Goal: Task Accomplishment & Management: Use online tool/utility

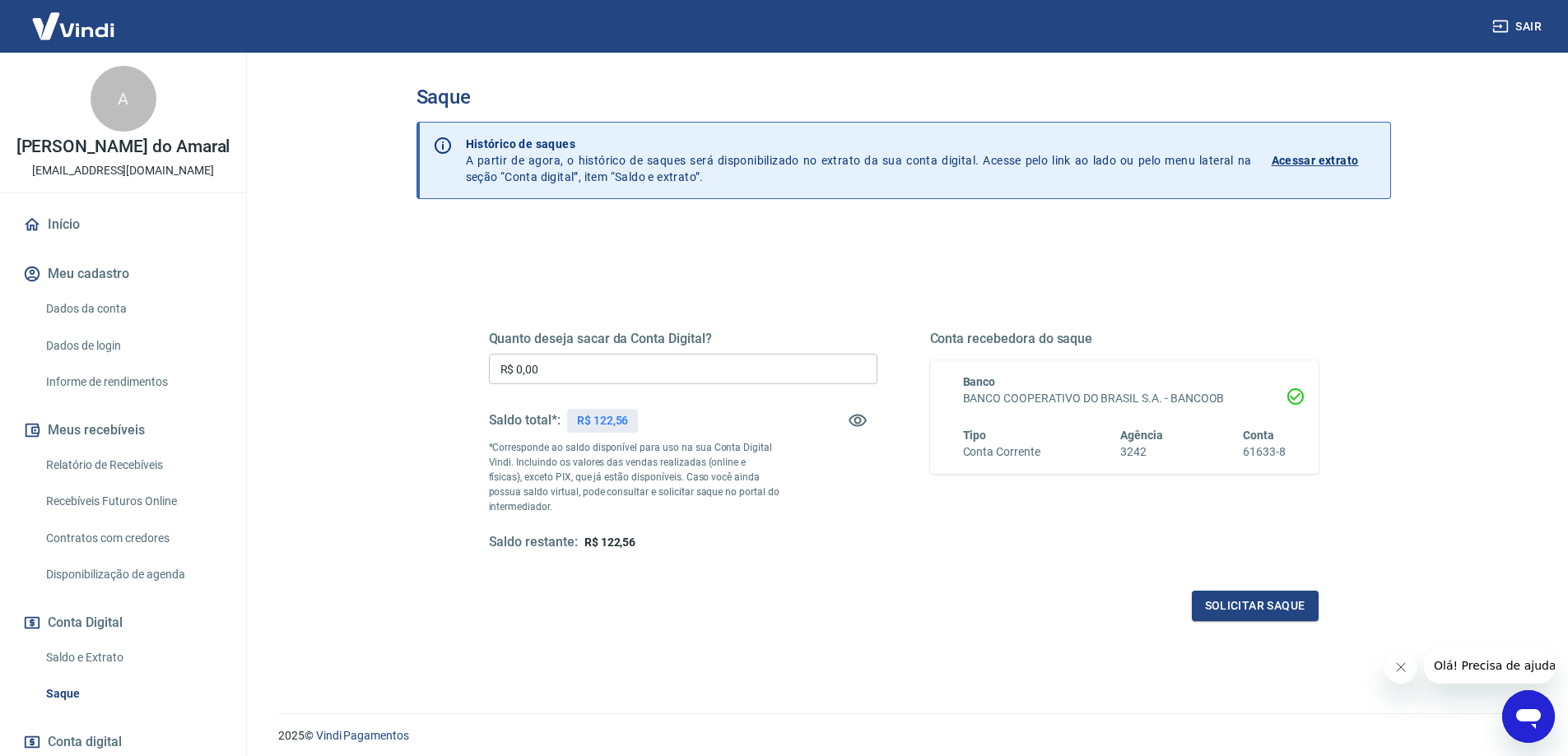
click at [531, 369] on input "R$ 0,00" at bounding box center [683, 369] width 389 height 30
type input "R$ 122,56"
click at [1262, 607] on button "Solicitar saque" at bounding box center [1256, 606] width 126 height 30
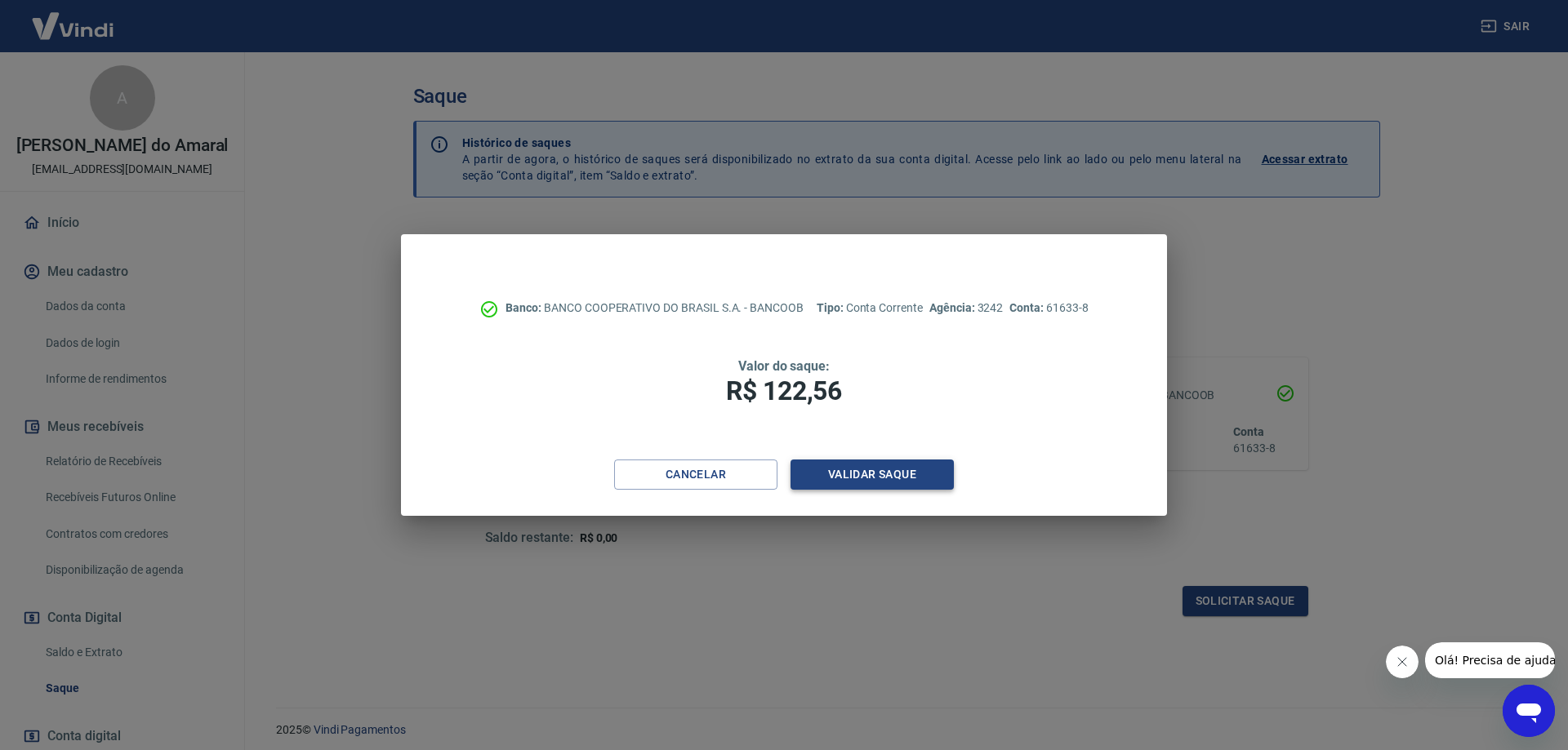
click at [892, 479] on button "Validar saque" at bounding box center [872, 475] width 163 height 30
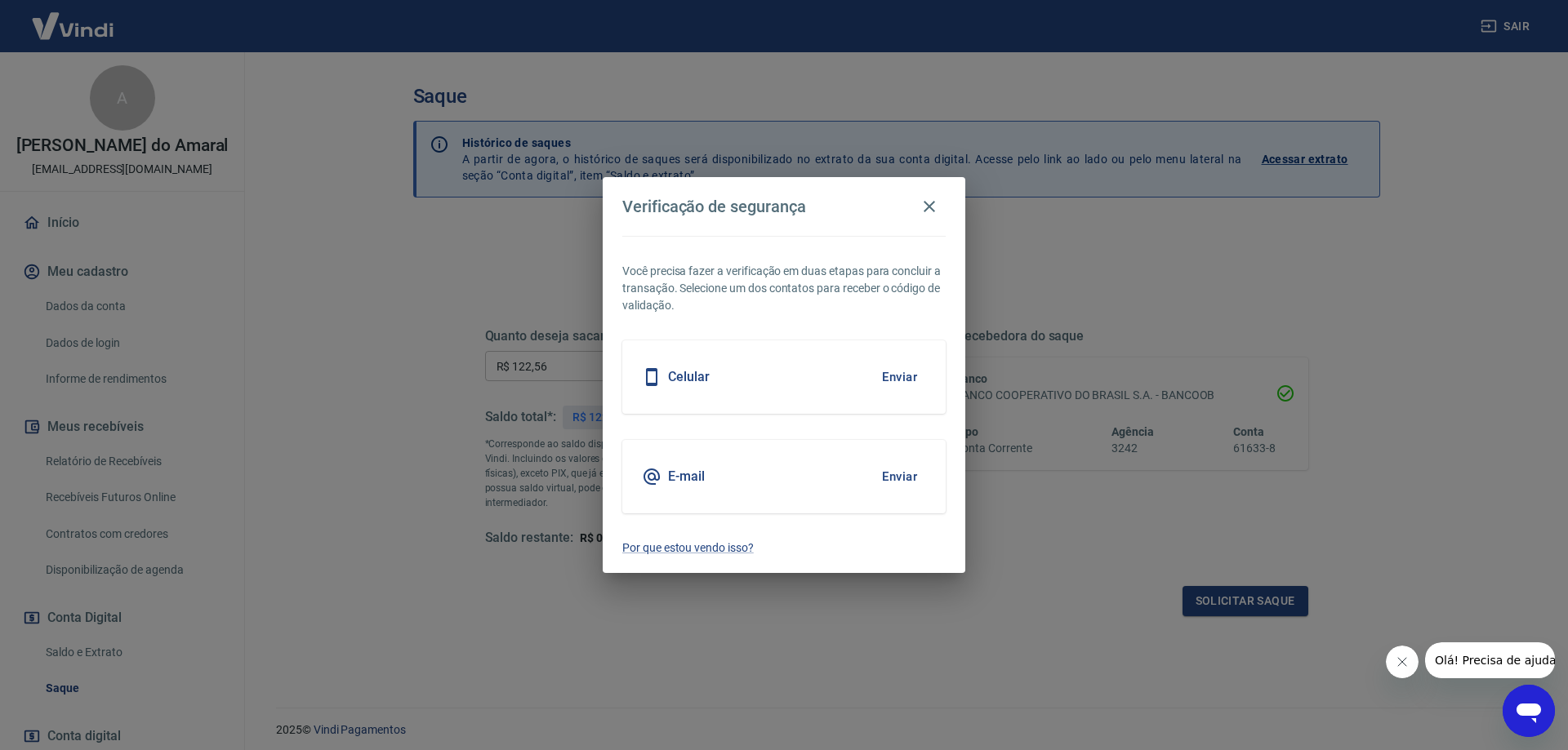
click at [907, 376] on button "Enviar" at bounding box center [899, 377] width 53 height 35
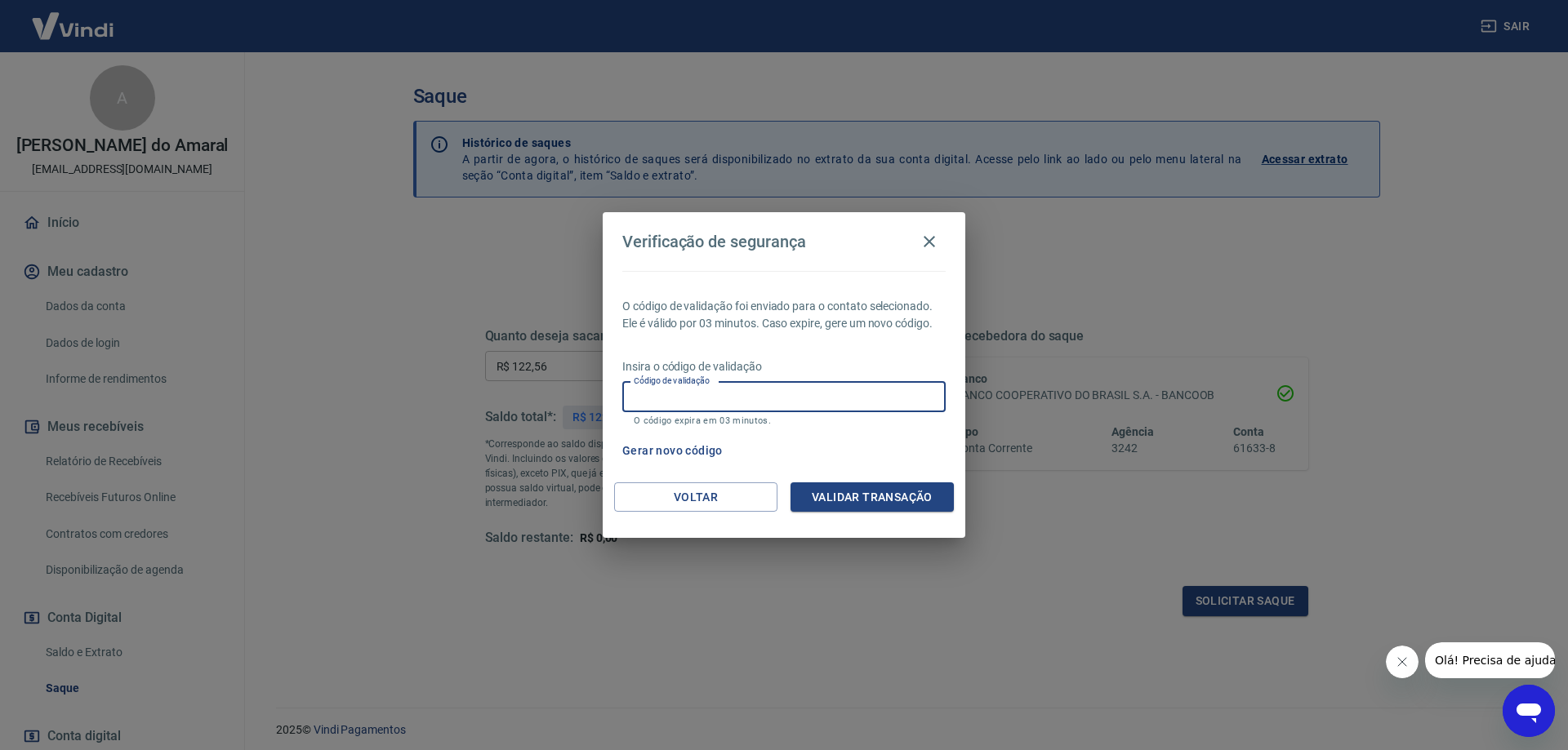
click at [652, 401] on input "Código de validação" at bounding box center [784, 397] width 323 height 30
type input "924478"
click at [840, 494] on button "Validar transação" at bounding box center [872, 497] width 163 height 30
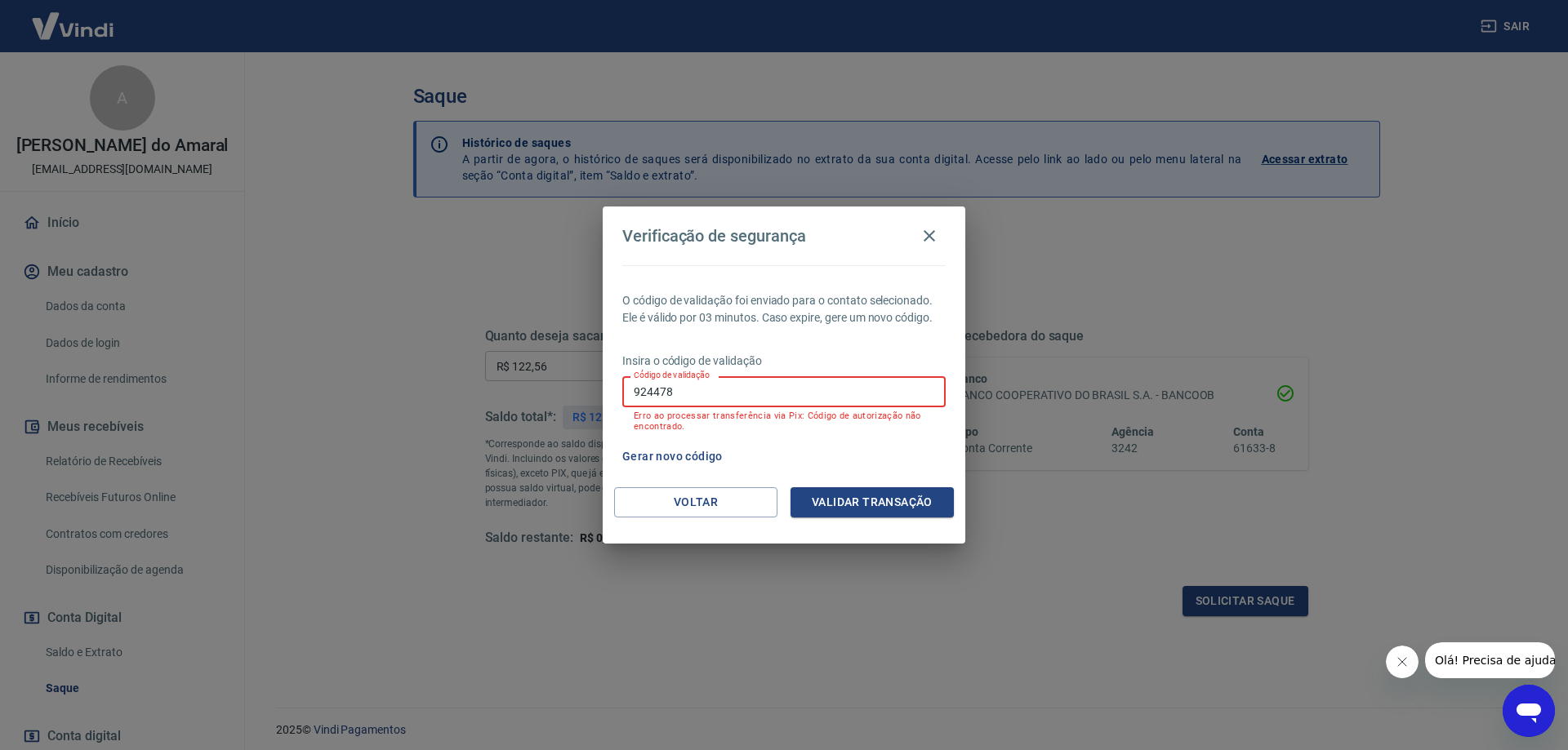
drag, startPoint x: 680, startPoint y: 396, endPoint x: 520, endPoint y: 400, distance: 160.0
click at [521, 400] on div "Verificação de segurança O código de validação foi enviado para o contato selec…" at bounding box center [784, 375] width 1568 height 750
click at [696, 451] on button "Gerar novo código" at bounding box center [673, 457] width 113 height 30
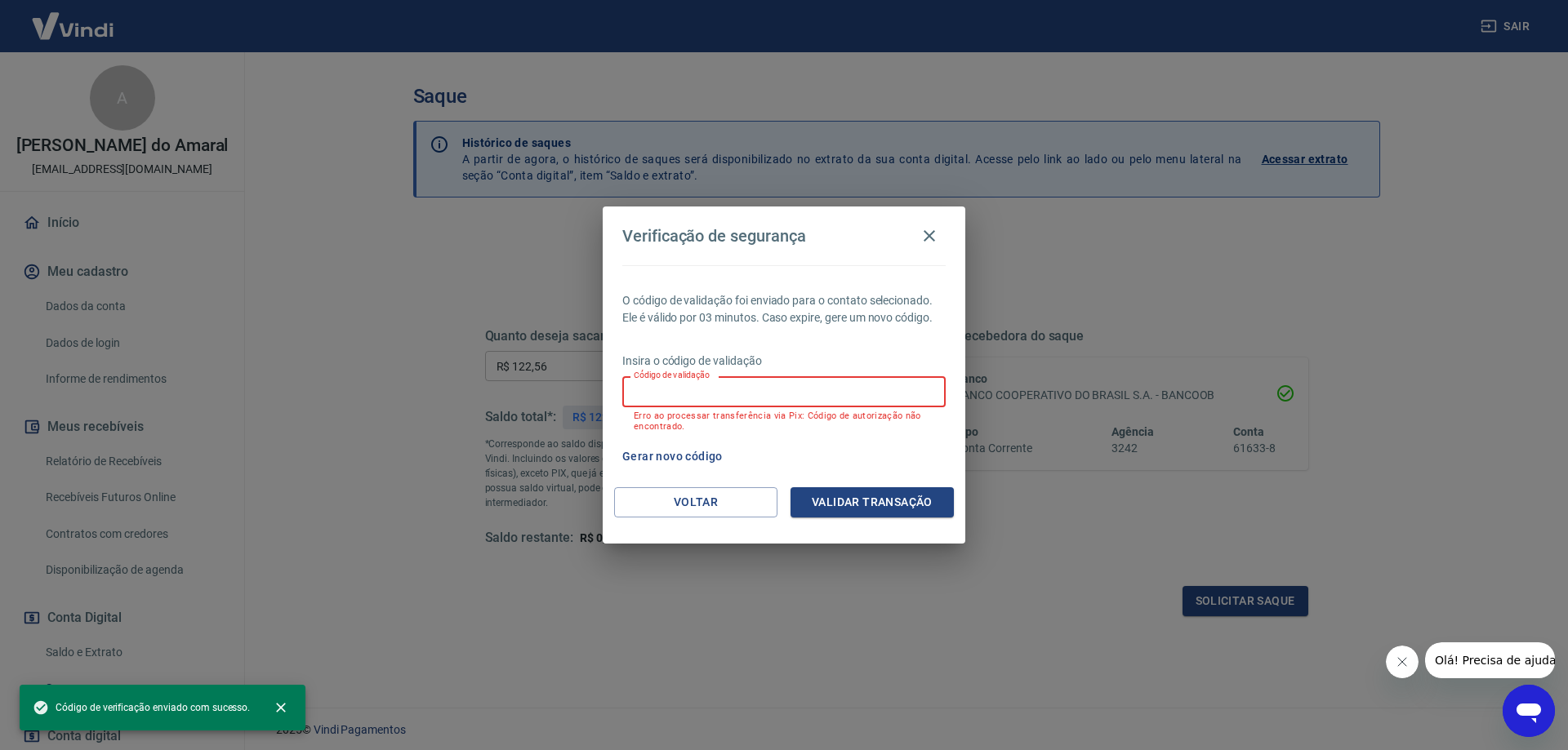
click at [654, 397] on input "Código de validação" at bounding box center [784, 391] width 323 height 30
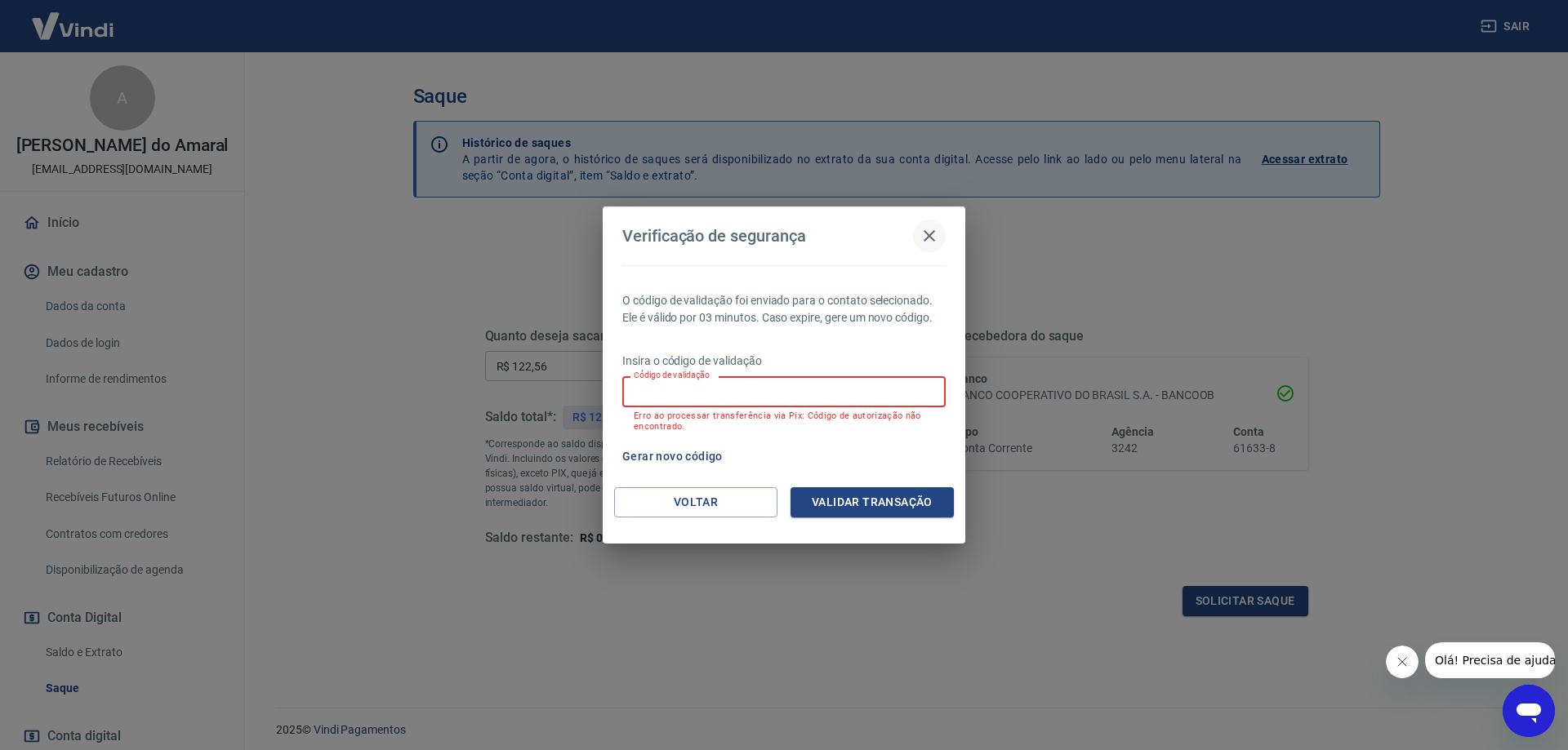
click at [936, 236] on icon "button" at bounding box center [929, 236] width 20 height 20
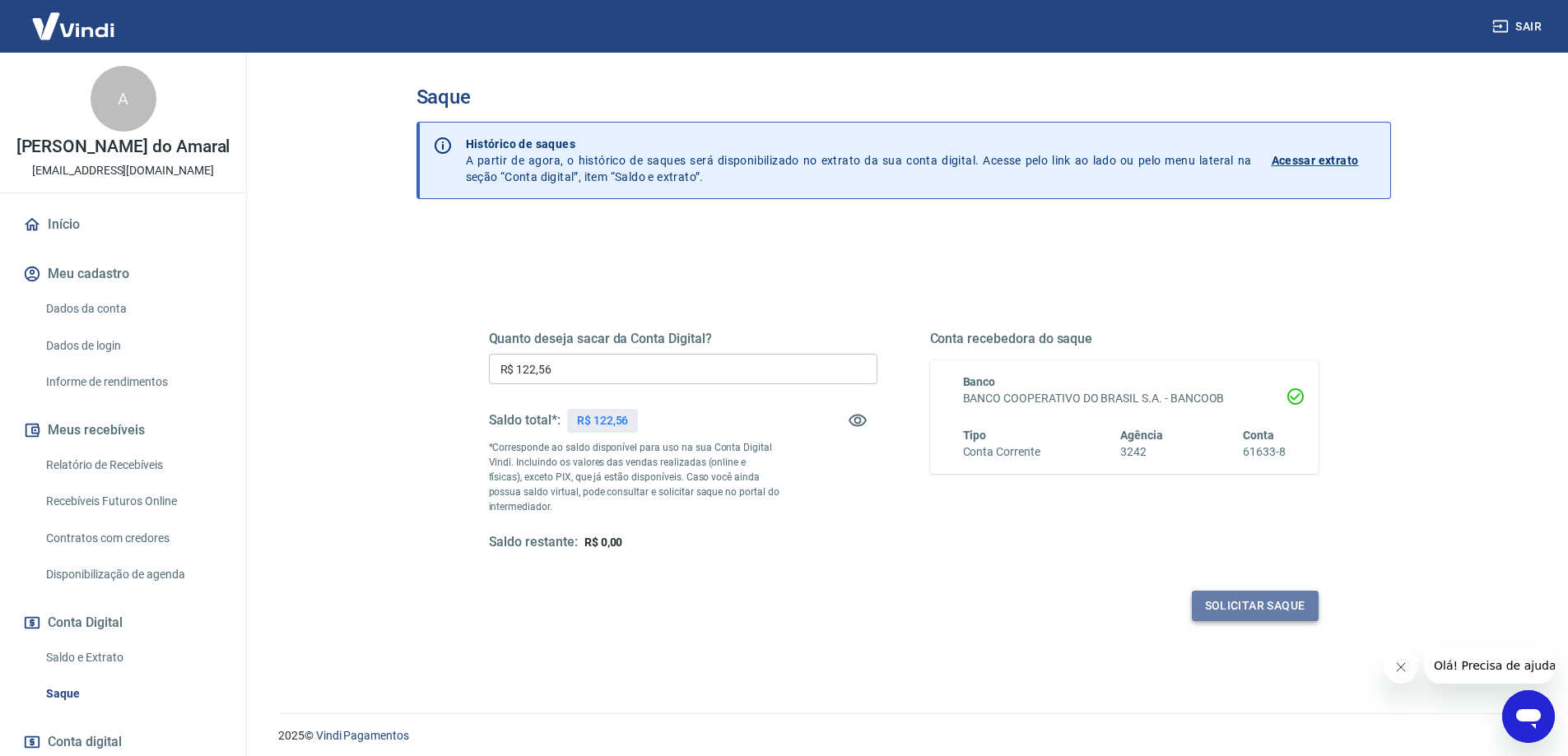
click at [1222, 605] on button "Solicitar saque" at bounding box center [1256, 606] width 126 height 30
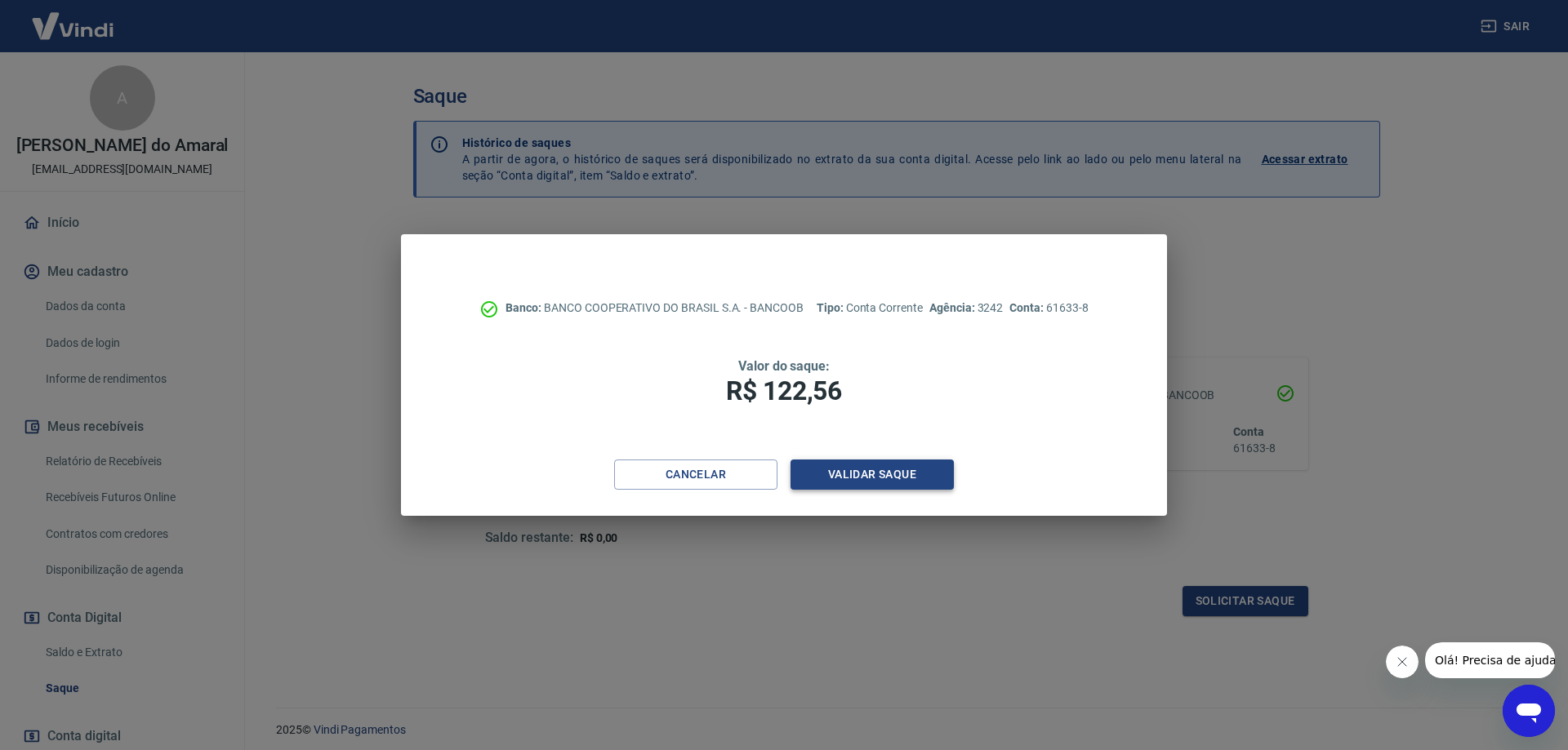
click at [890, 476] on button "Validar saque" at bounding box center [872, 475] width 163 height 30
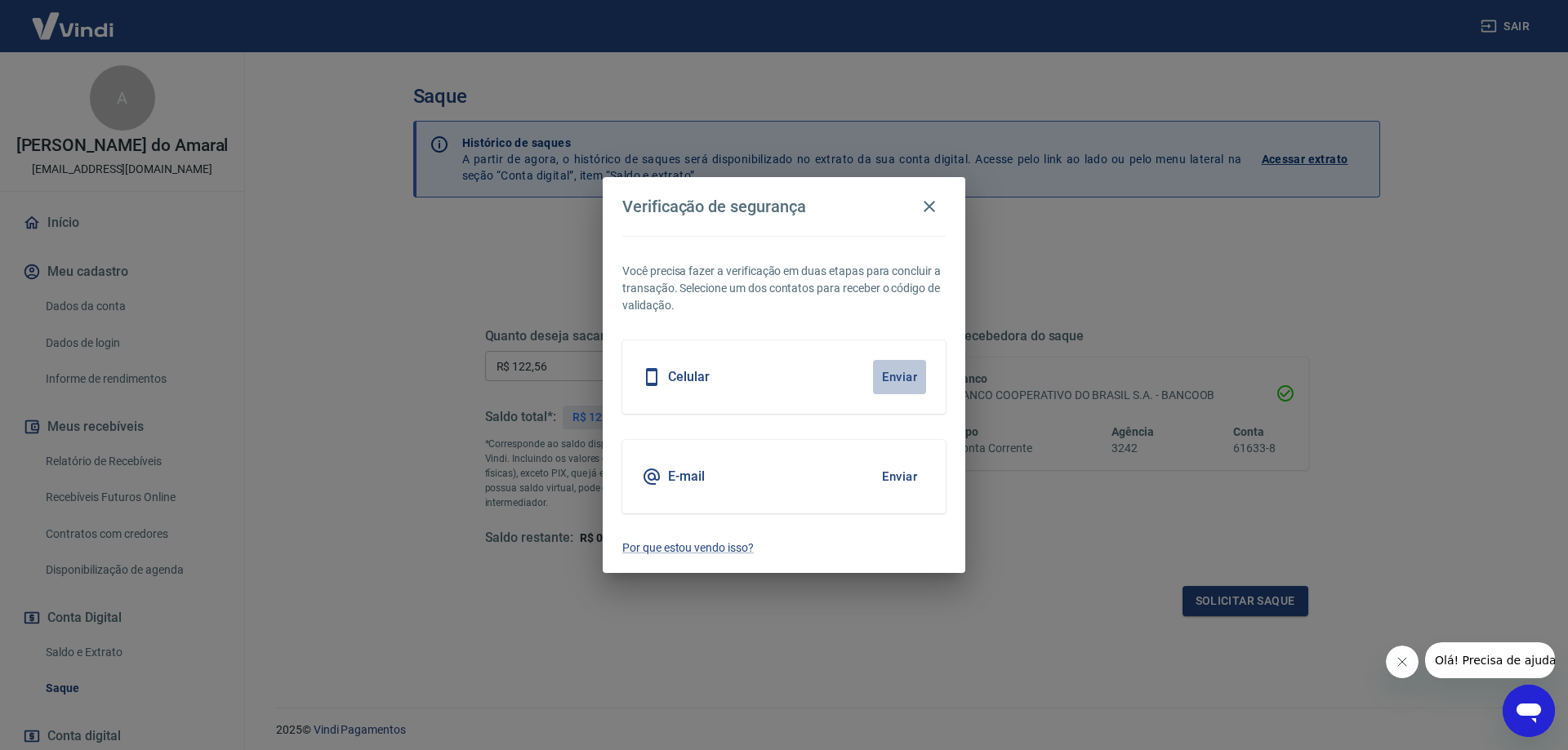
click at [898, 379] on button "Enviar" at bounding box center [899, 377] width 53 height 35
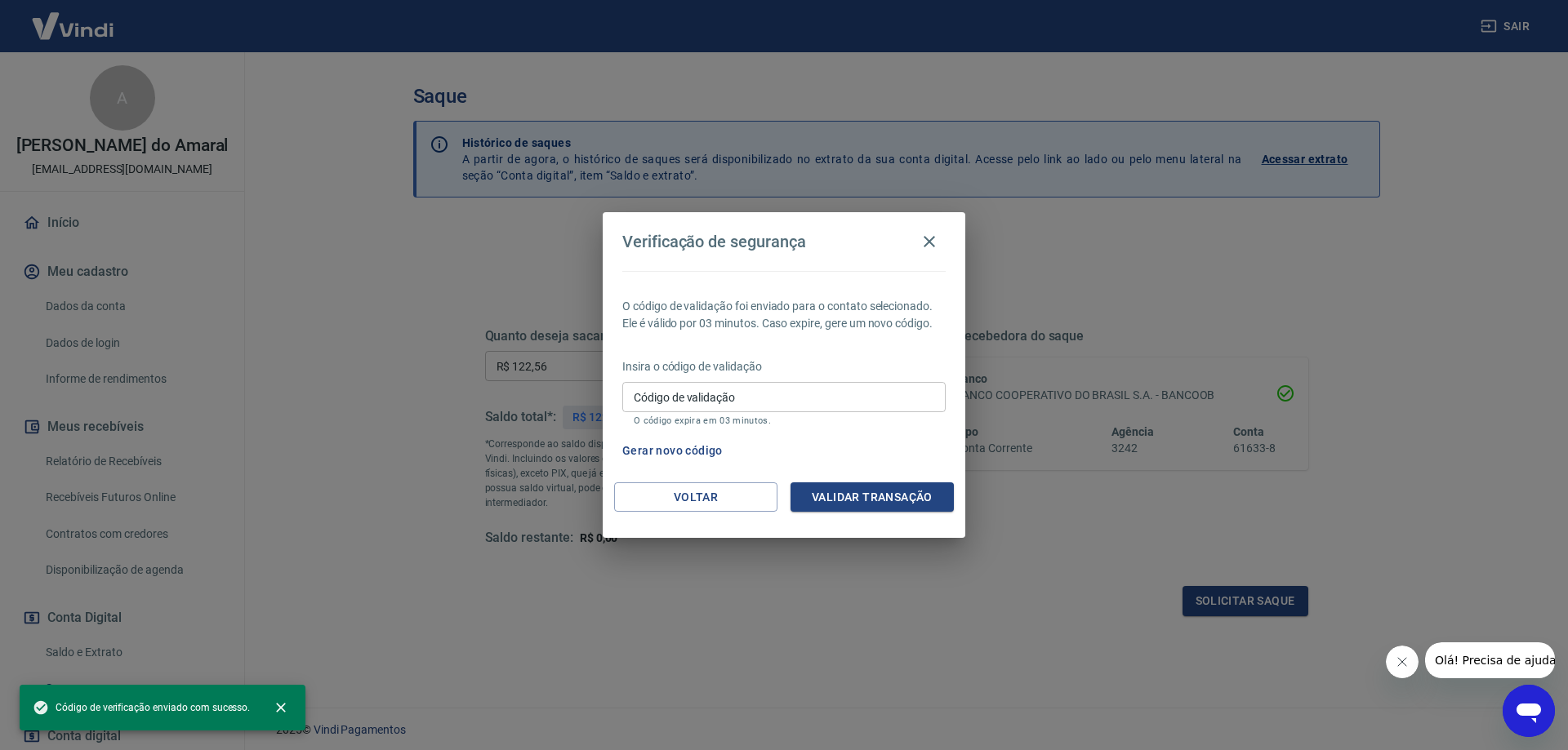
click at [673, 405] on input "Código de validação" at bounding box center [784, 397] width 323 height 30
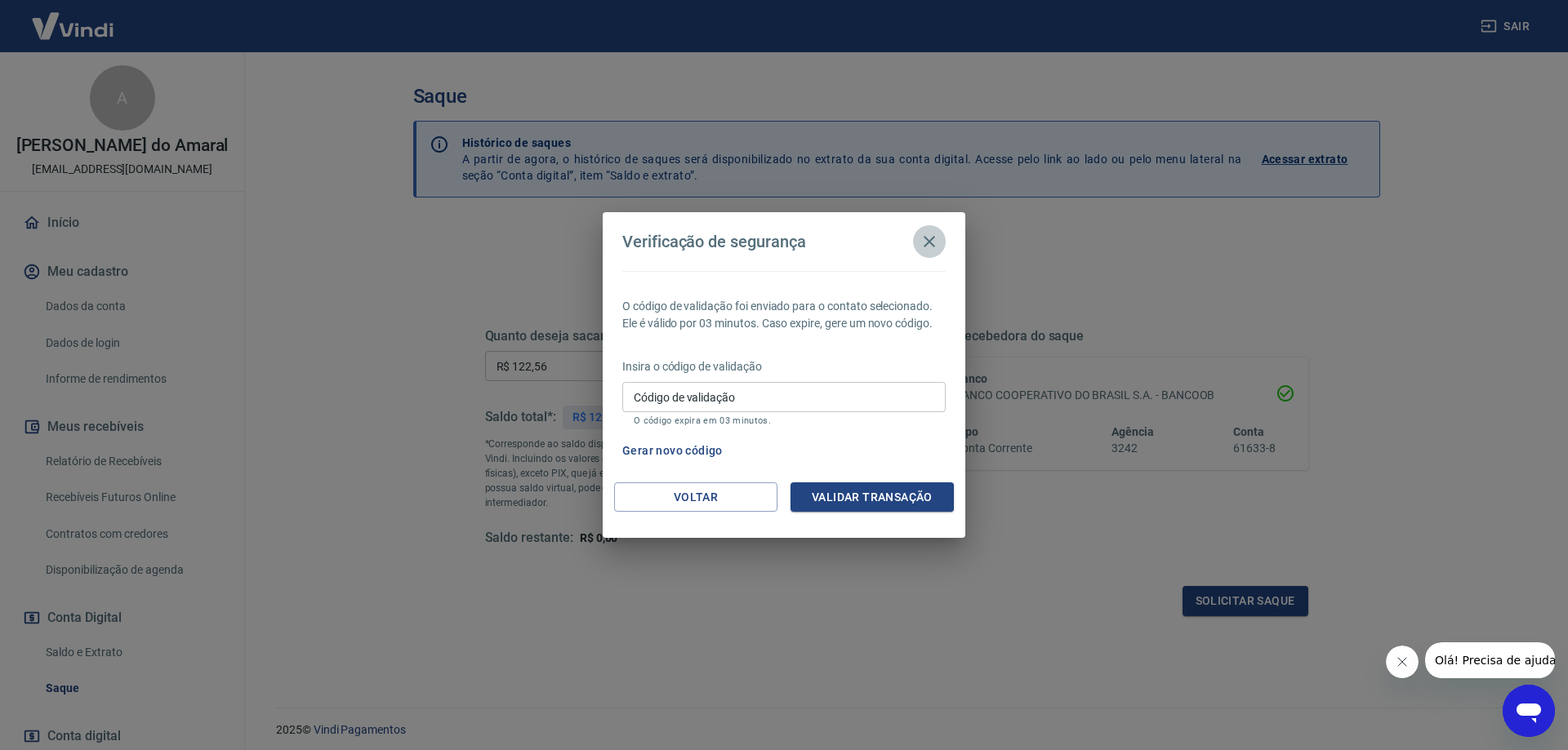
click at [926, 244] on icon "button" at bounding box center [929, 242] width 11 height 11
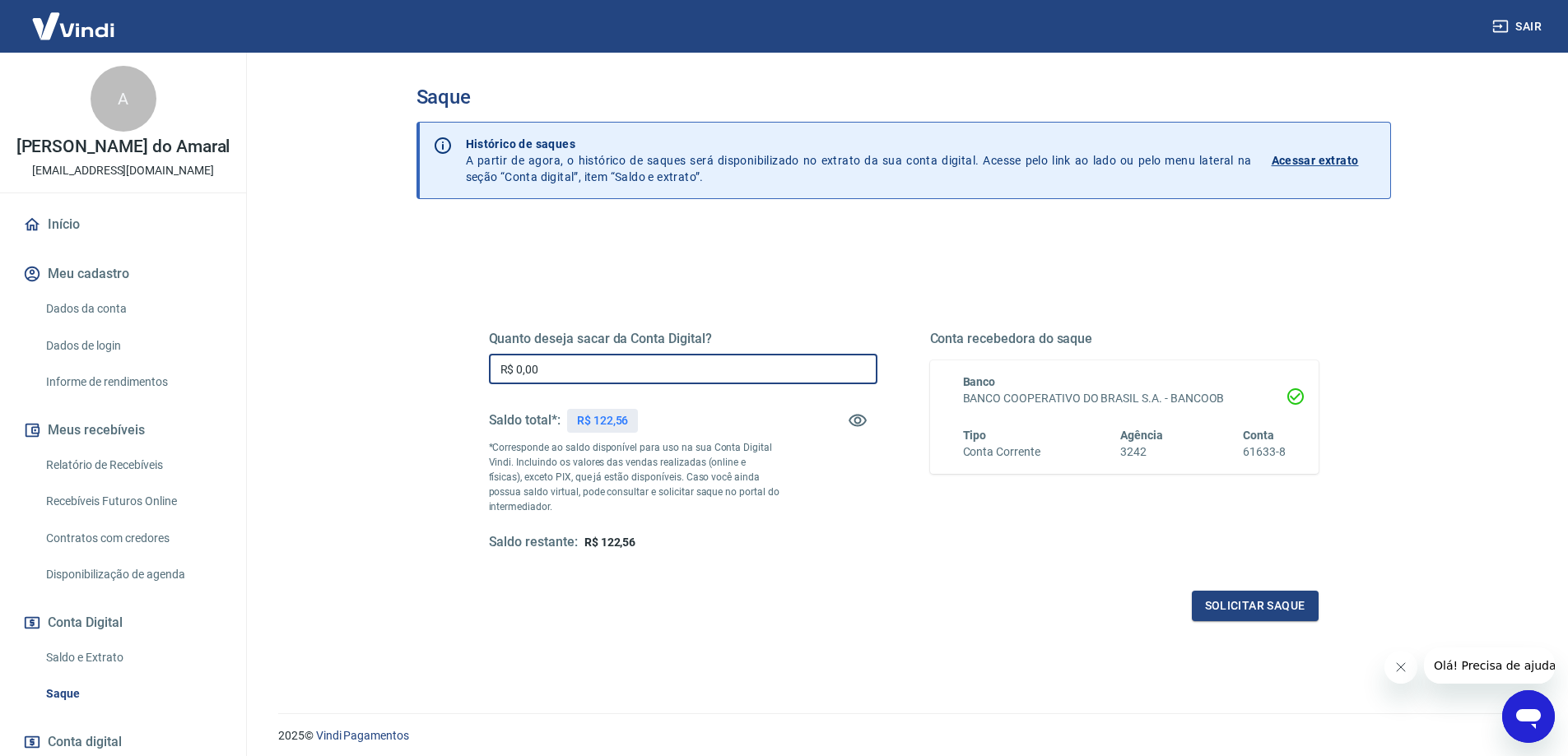
click at [532, 367] on input "R$ 0,00" at bounding box center [683, 369] width 389 height 30
type input "R$ 122,56"
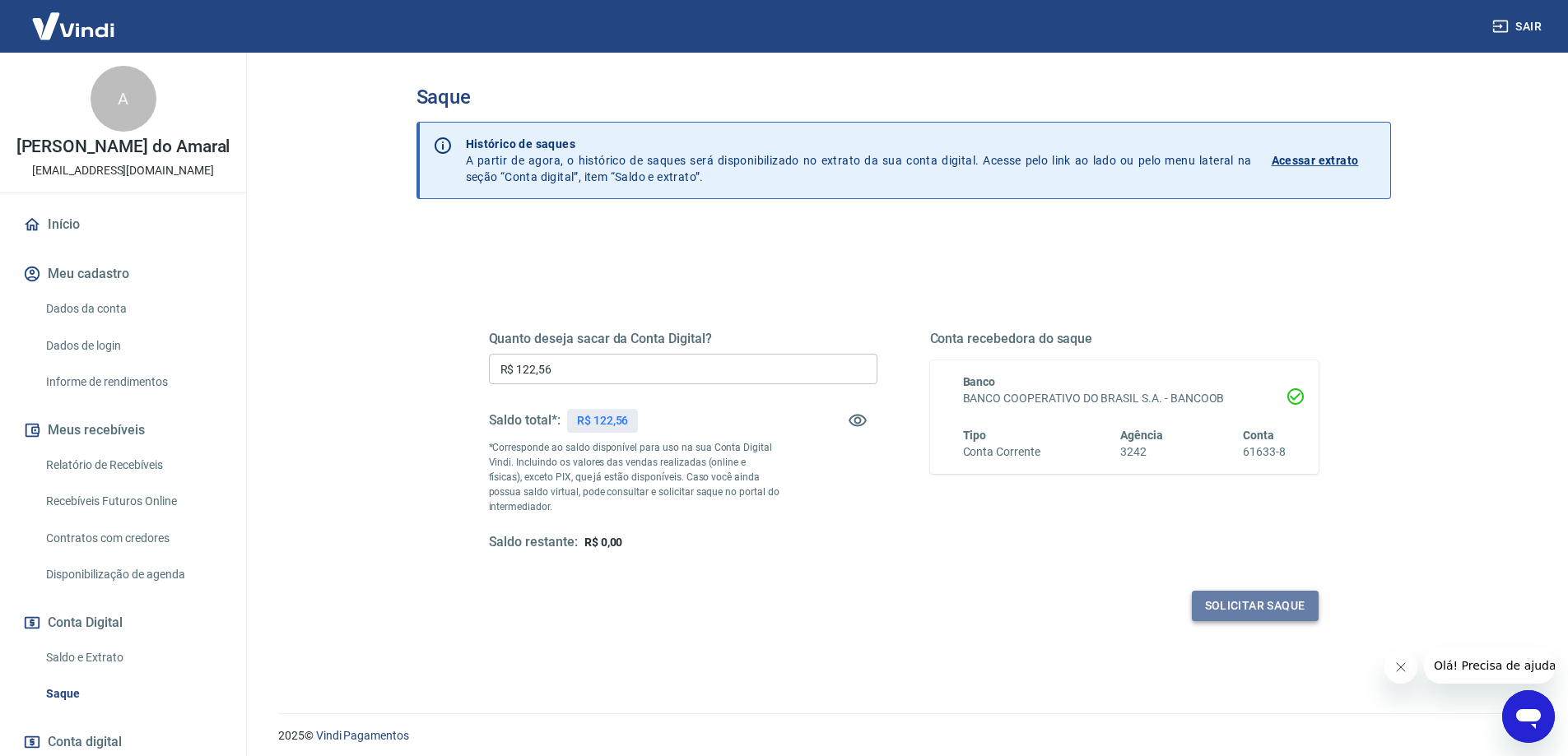
click at [1239, 604] on button "Solicitar saque" at bounding box center [1256, 606] width 126 height 30
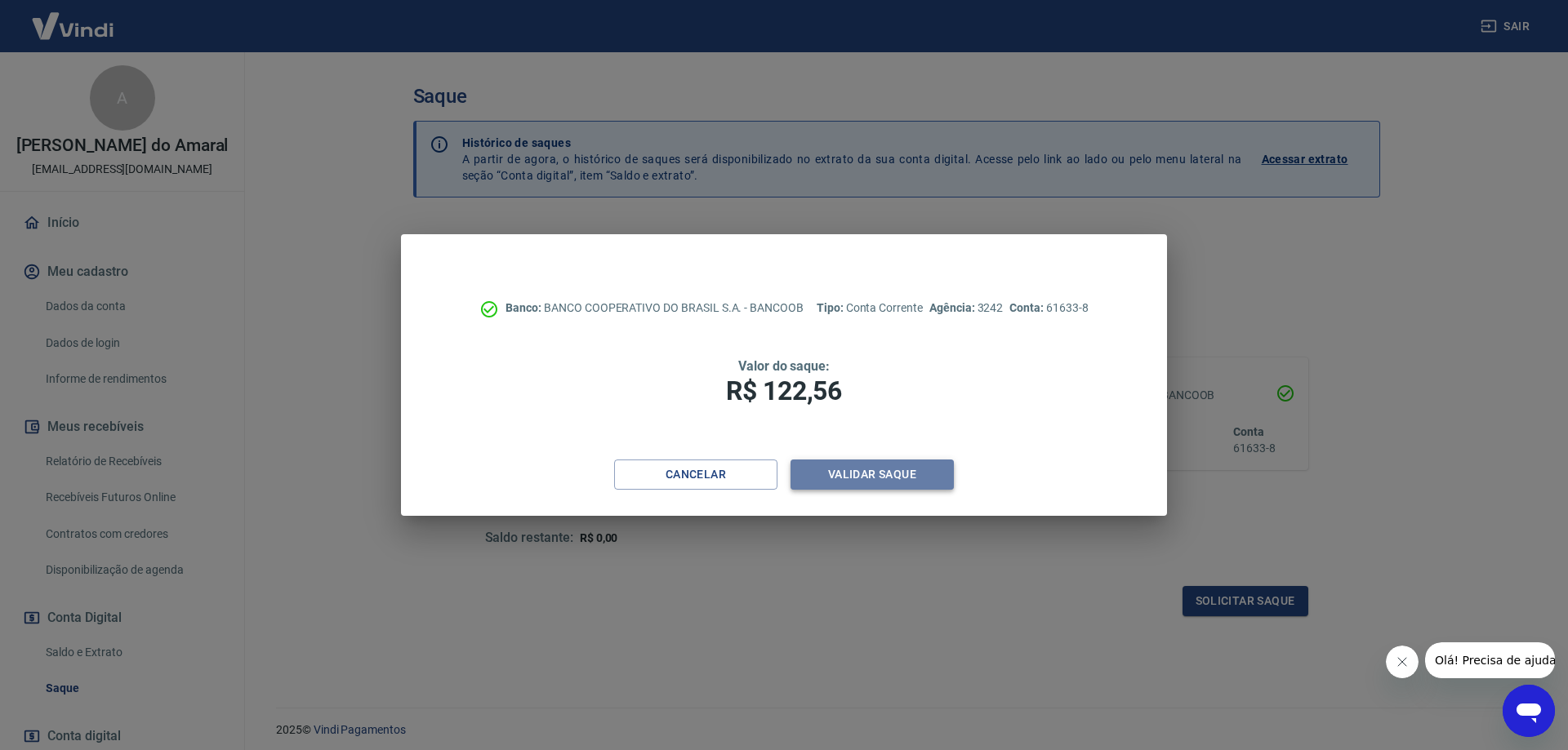
click at [858, 476] on button "Validar saque" at bounding box center [872, 475] width 163 height 30
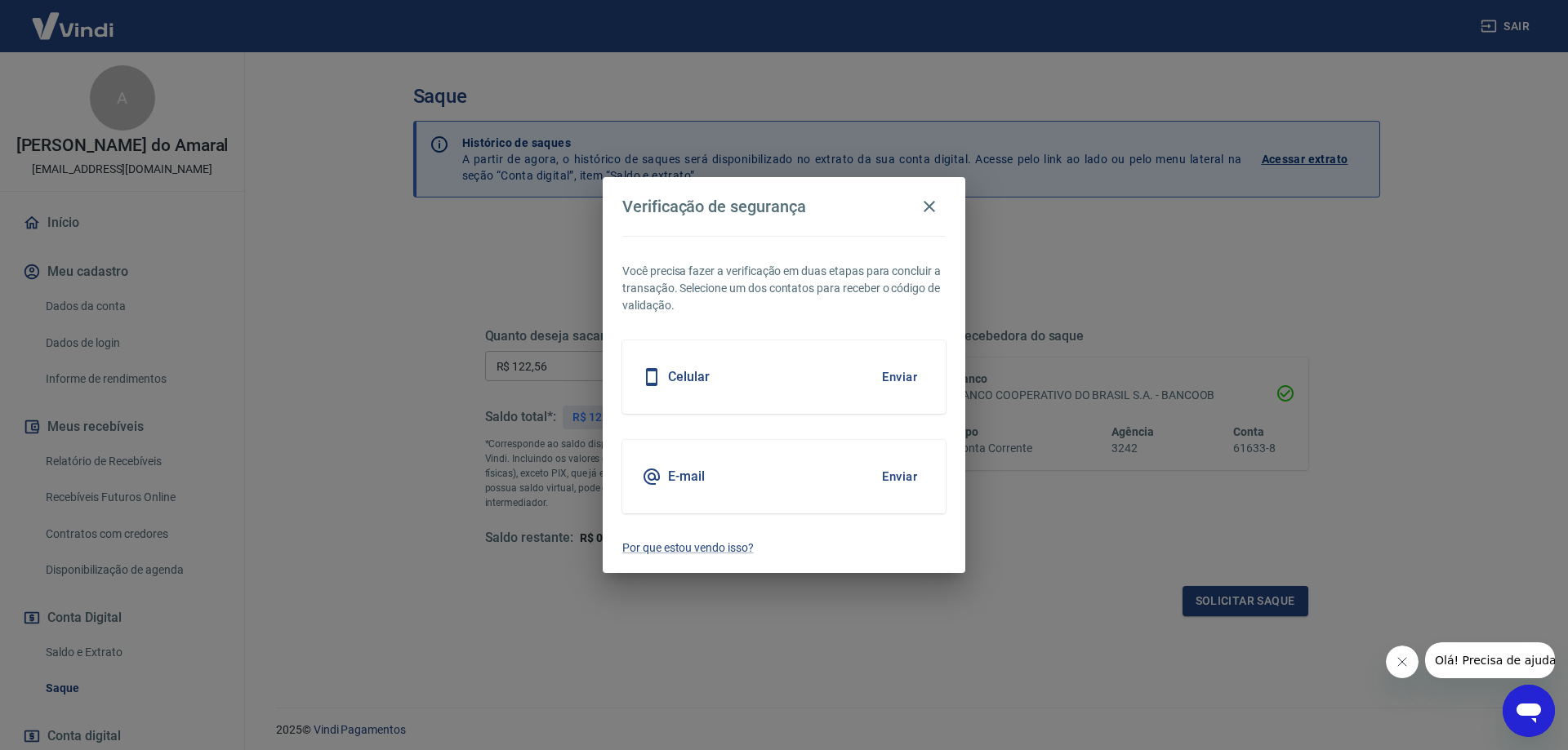
click at [904, 378] on button "Enviar" at bounding box center [899, 377] width 53 height 35
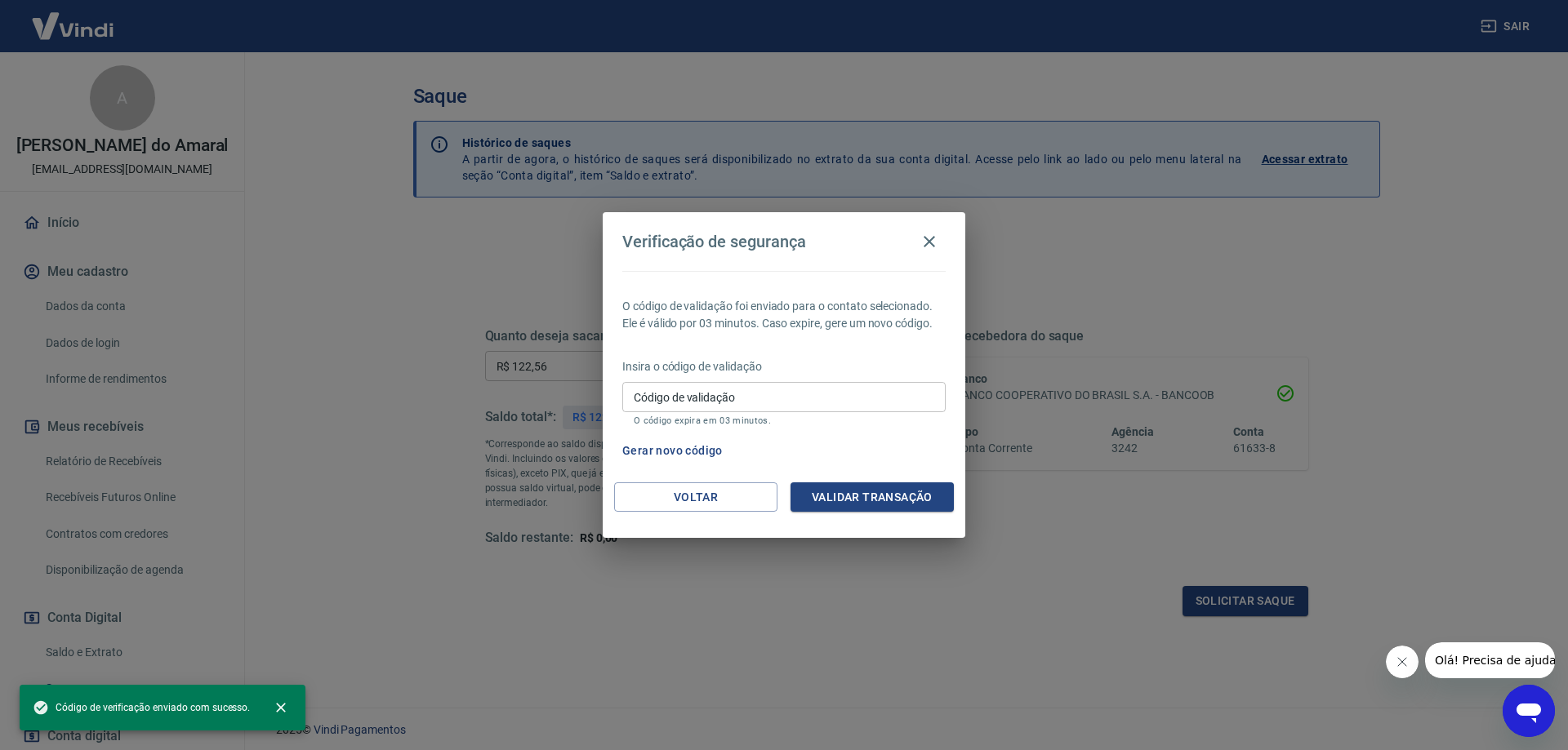
click at [648, 399] on input "Código de validação" at bounding box center [784, 397] width 323 height 30
